Goal: Find specific page/section: Find specific page/section

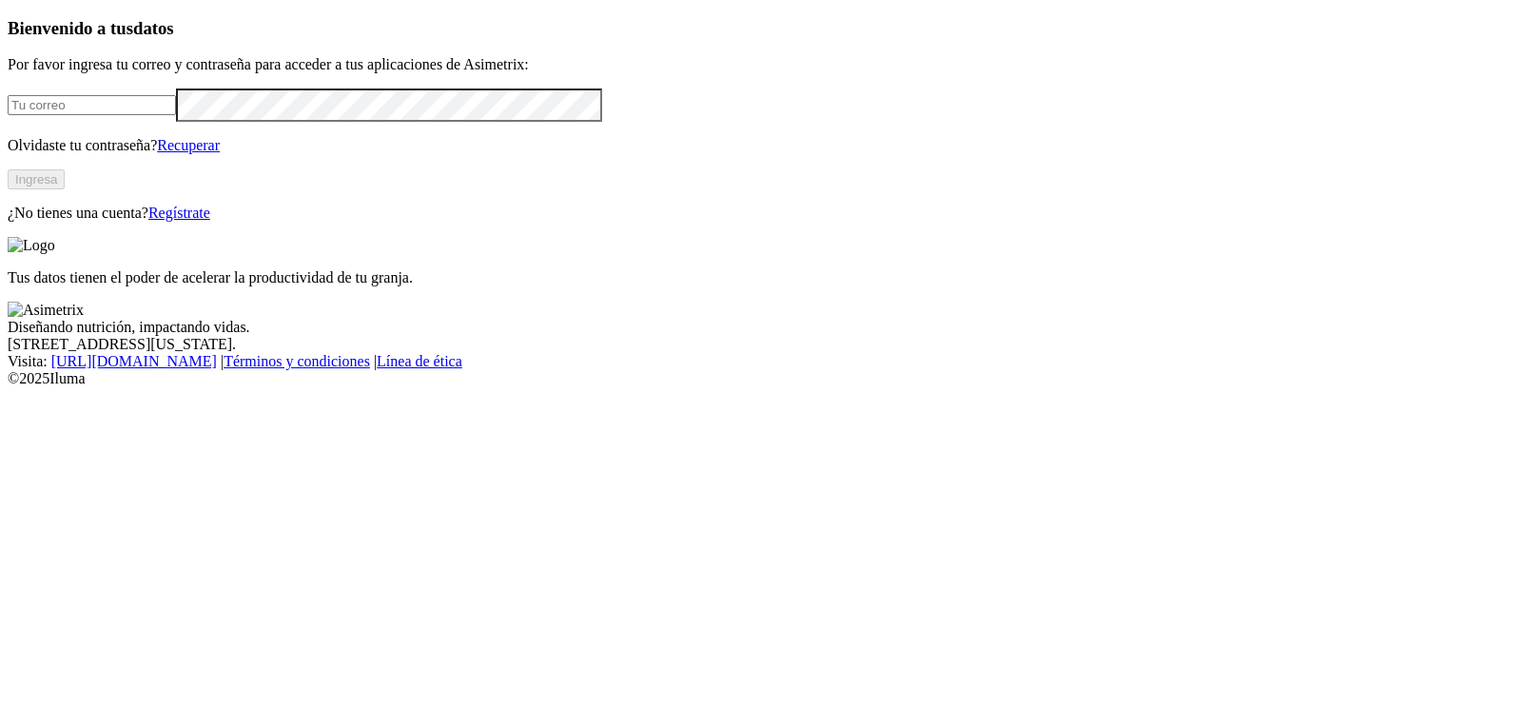
type input "[EMAIL_ADDRESS][DOMAIN_NAME]"
click at [65, 189] on button "Ingresa" at bounding box center [36, 179] width 57 height 20
